Goal: Task Accomplishment & Management: Manage account settings

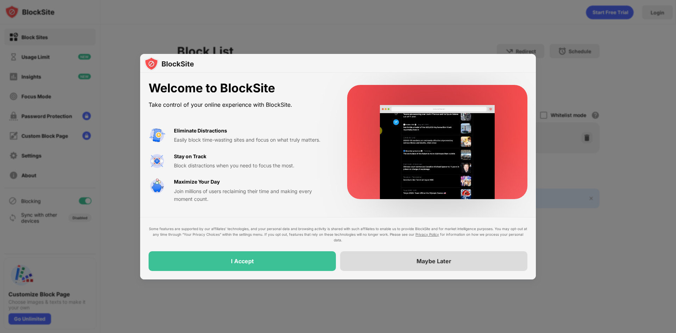
click at [416, 252] on div "Maybe Later" at bounding box center [433, 261] width 187 height 20
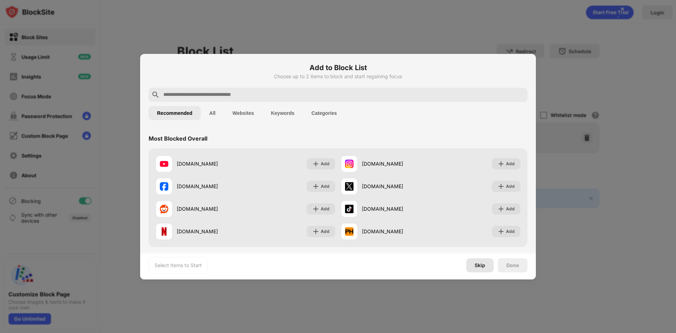
click at [483, 267] on div "Skip" at bounding box center [480, 265] width 11 height 6
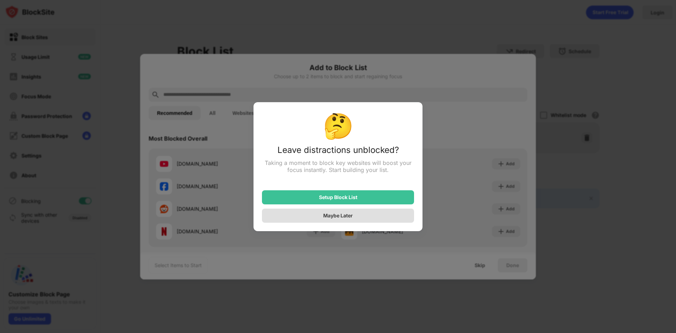
click at [404, 215] on div "Maybe Later" at bounding box center [338, 215] width 152 height 14
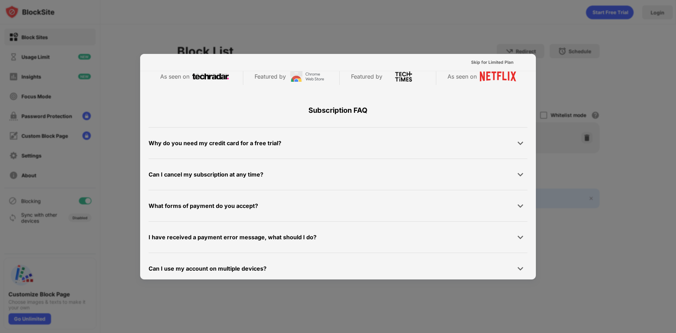
scroll to position [343, 0]
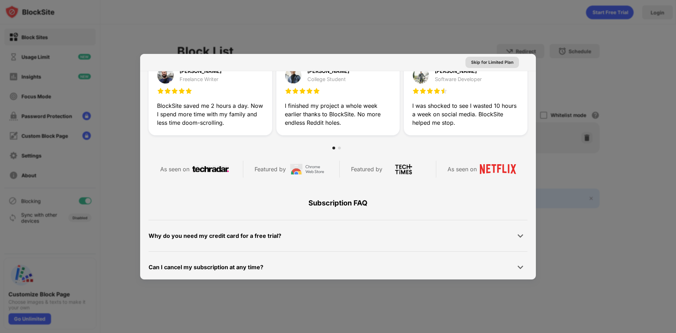
click at [466, 59] on div "Skip for Limited Plan" at bounding box center [493, 62] width 54 height 11
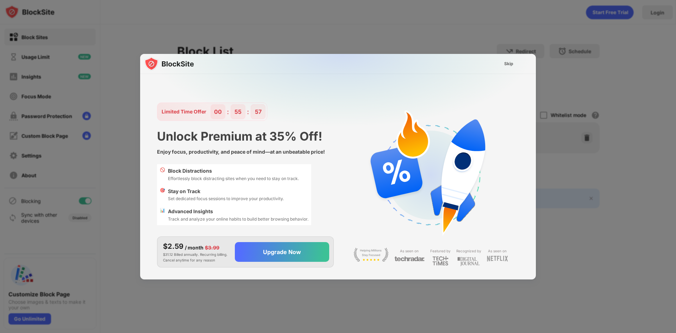
scroll to position [0, 0]
click at [508, 65] on div "Skip" at bounding box center [508, 63] width 9 height 7
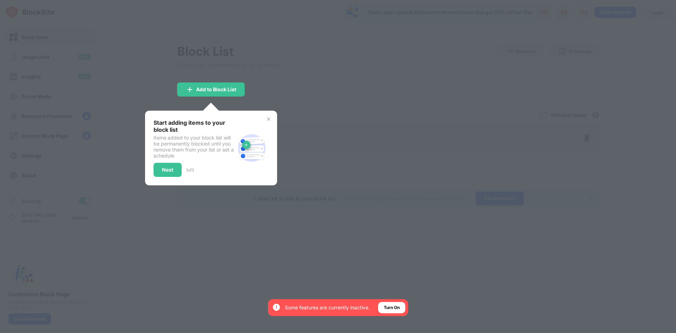
click at [268, 119] on img at bounding box center [269, 119] width 6 height 6
